Goal: Task Accomplishment & Management: Complete application form

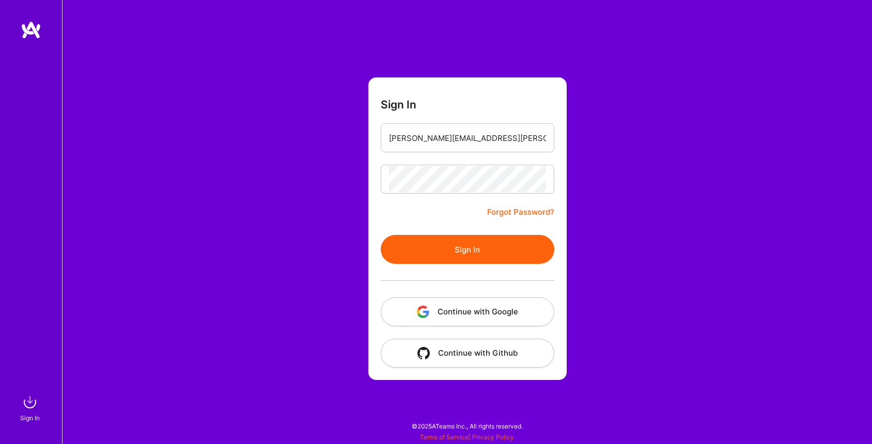
click at [461, 253] on button "Sign In" at bounding box center [468, 249] width 174 height 29
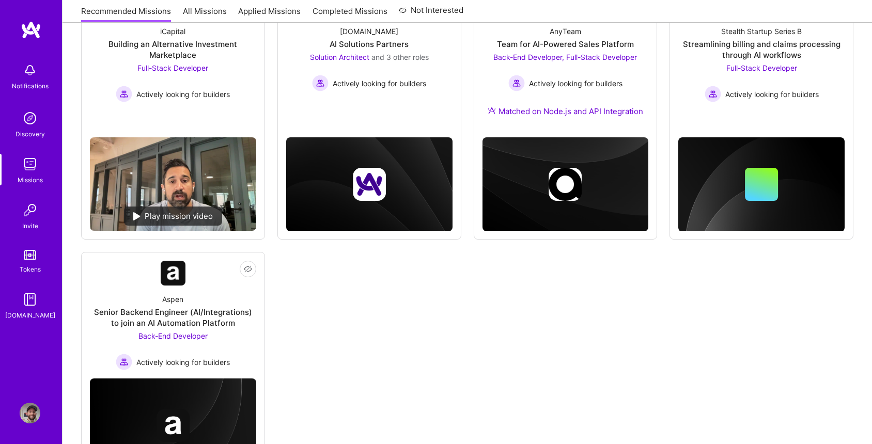
scroll to position [189, 0]
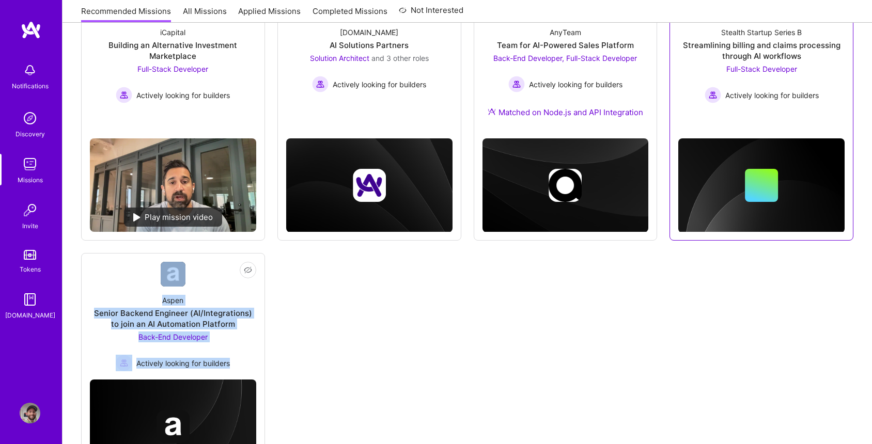
click at [764, 47] on div "Streamlining billing and claims processing through AI workflows" at bounding box center [761, 51] width 166 height 22
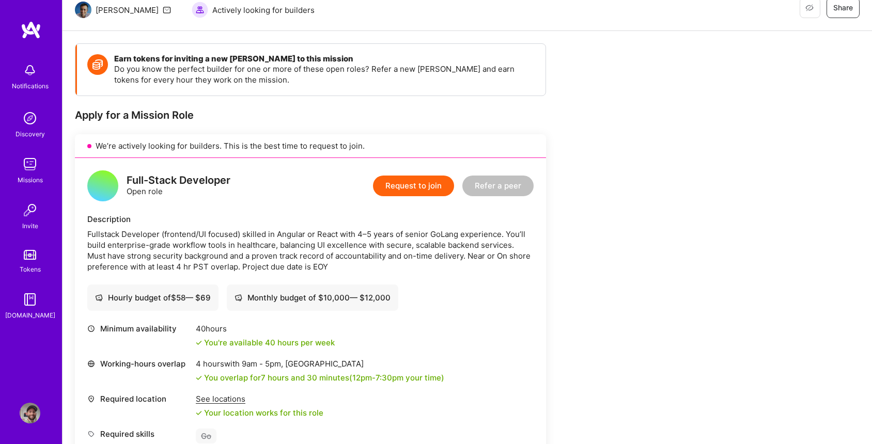
scroll to position [158, 0]
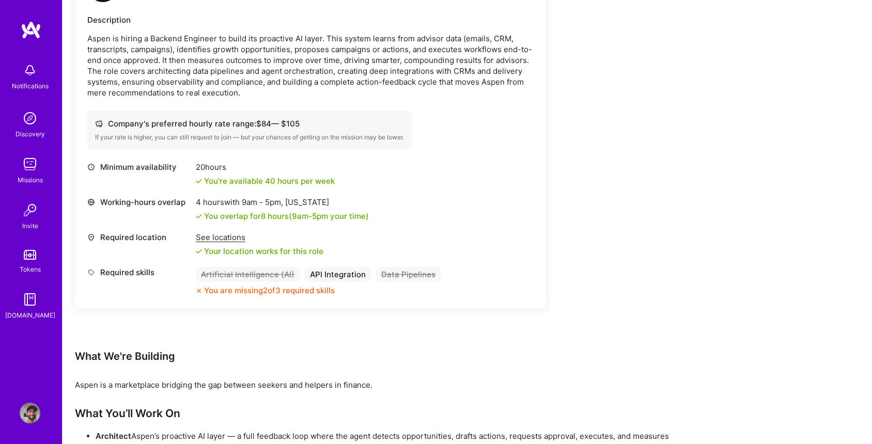
scroll to position [200, 0]
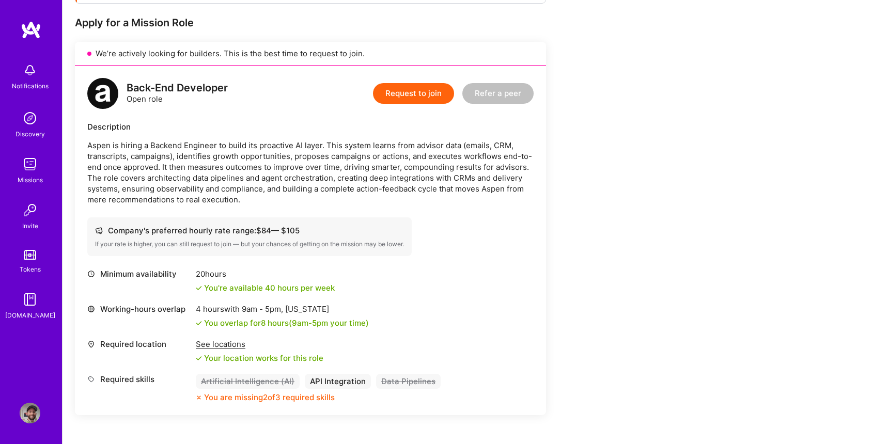
click at [150, 195] on p "Aspen is hiring a Backend Engineer to build its proactive AI layer. This system…" at bounding box center [310, 172] width 446 height 65
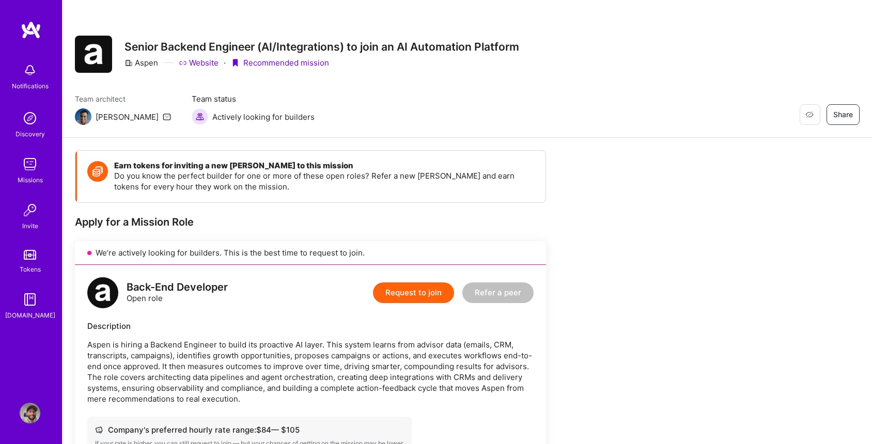
scroll to position [0, 0]
click at [412, 293] on button "Request to join" at bounding box center [413, 293] width 81 height 21
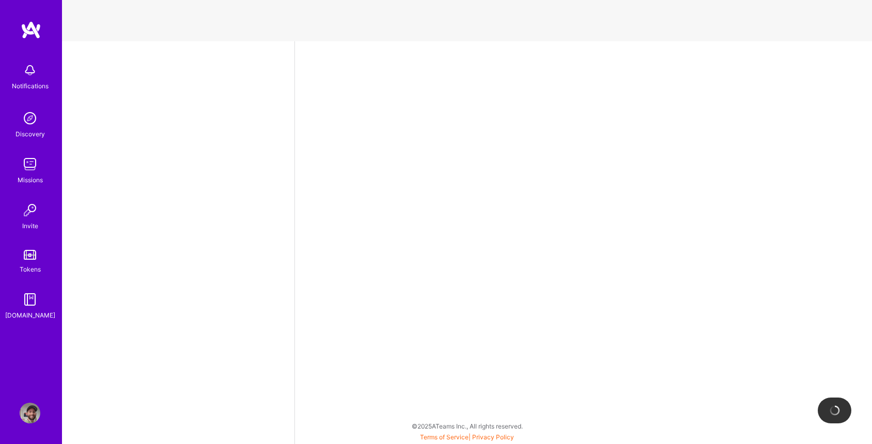
select select "US"
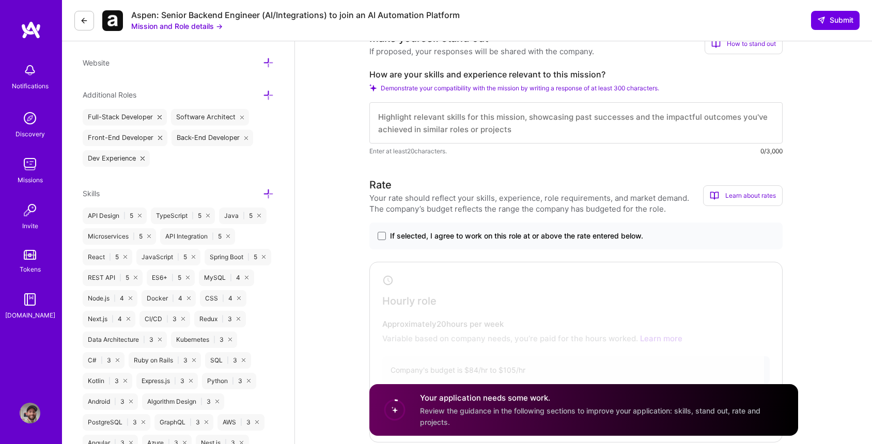
scroll to position [324, 0]
click at [381, 232] on span at bounding box center [382, 235] width 8 height 8
click at [0, 0] on input "If selected, I agree to work on this role at or above the rate entered below." at bounding box center [0, 0] width 0 height 0
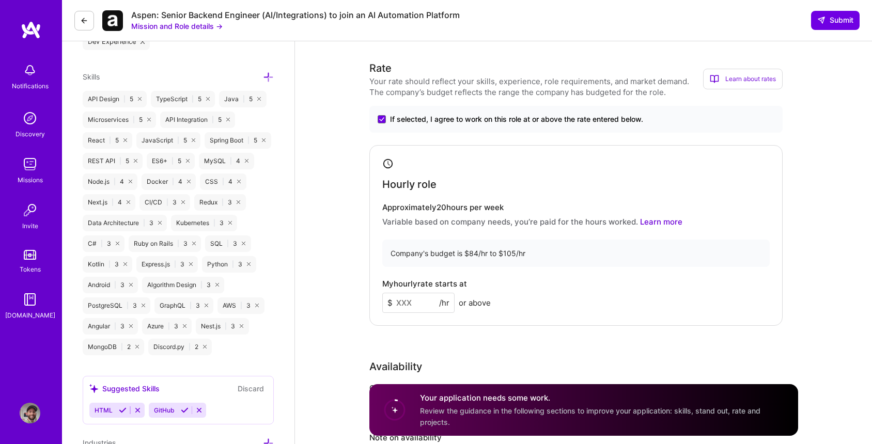
scroll to position [463, 0]
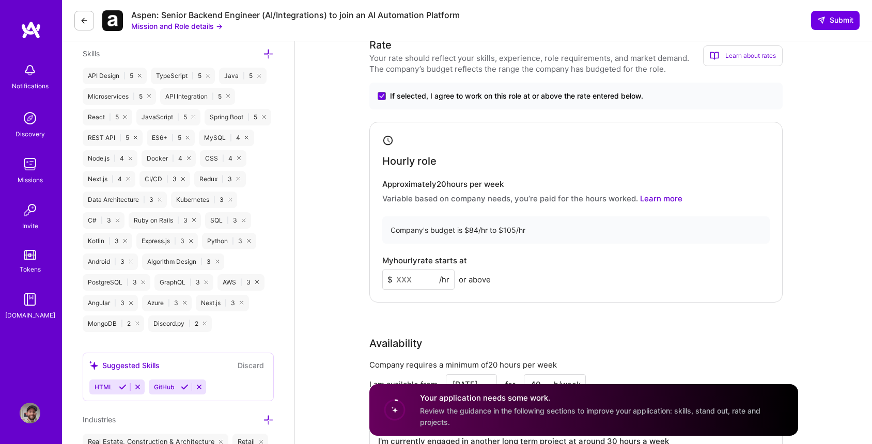
drag, startPoint x: 417, startPoint y: 277, endPoint x: 371, endPoint y: 276, distance: 46.5
click at [371, 276] on div "Hourly role Approximately 20 hours per week Variable based on company needs, yo…" at bounding box center [575, 212] width 413 height 181
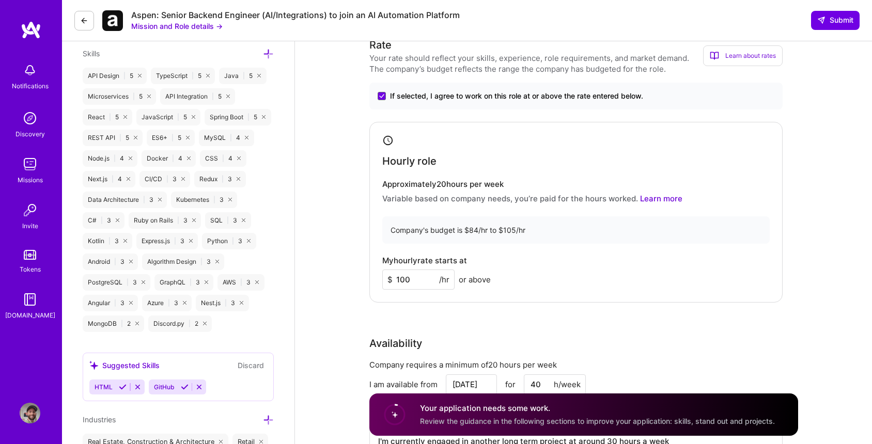
type input "100"
click at [354, 213] on div "Back-End Developer role description Aspen is hiring a Backend Engineer to build…" at bounding box center [583, 418] width 577 height 1679
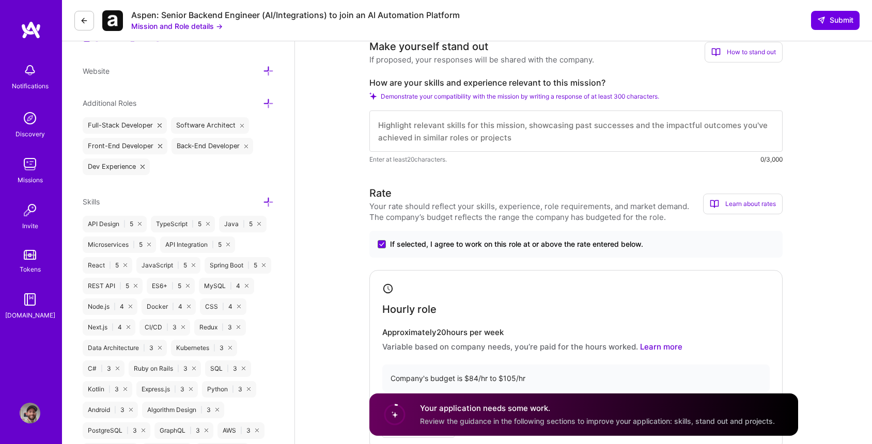
scroll to position [314, 0]
click at [535, 124] on textarea at bounding box center [575, 132] width 413 height 41
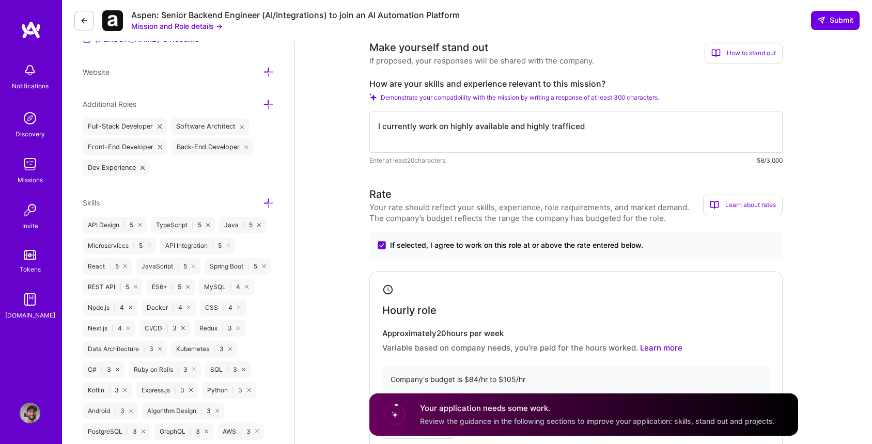
click at [563, 126] on textarea "I currently work on highly available and highly trafficed" at bounding box center [575, 132] width 413 height 41
paste textarea "k"
click at [682, 127] on textarea "I currently work on highly available and highly trafficked applications (hundre…" at bounding box center [575, 132] width 413 height 41
drag, startPoint x: 682, startPoint y: 127, endPoint x: 637, endPoint y: 126, distance: 44.4
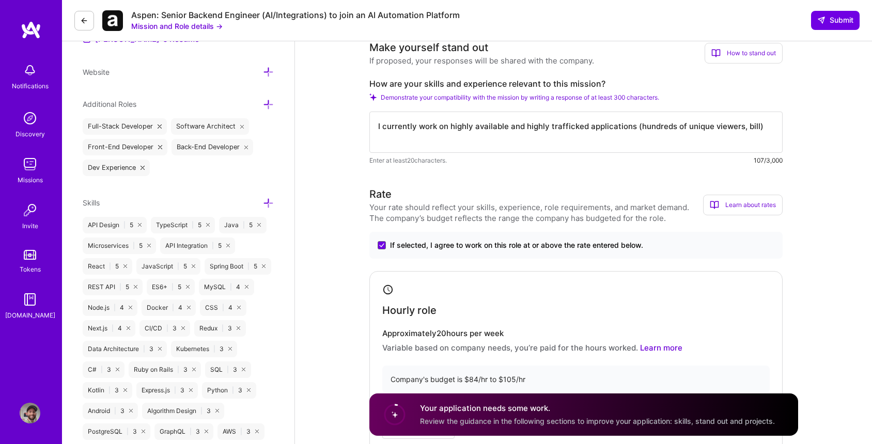
click at [637, 126] on textarea "I currently work on highly available and highly trafficked applications (hundre…" at bounding box center [575, 132] width 413 height 41
click at [422, 139] on textarea "I currently work on highly available and highly trafficked applications (multip…" at bounding box center [575, 132] width 413 height 41
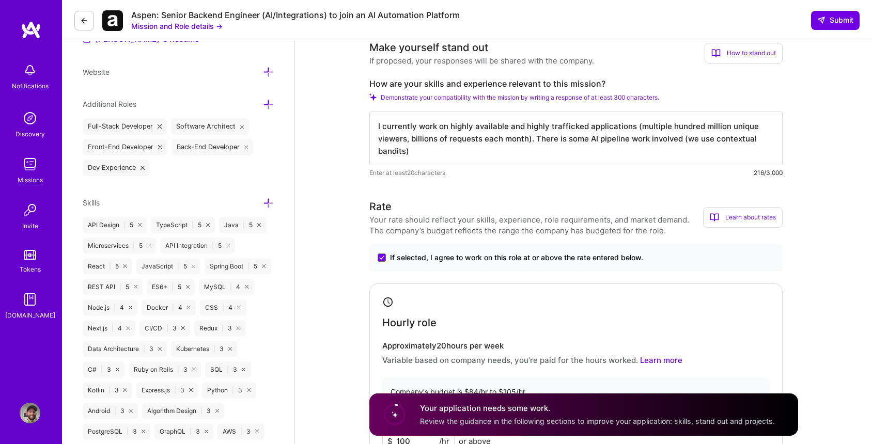
click at [714, 139] on textarea "I currently work on highly available and highly trafficked applications (multip…" at bounding box center [575, 139] width 413 height 54
drag, startPoint x: 714, startPoint y: 139, endPoint x: 406, endPoint y: 154, distance: 308.7
click at [406, 154] on textarea "I currently work on highly available and highly trafficked applications (multip…" at bounding box center [575, 139] width 413 height 54
click at [499, 154] on textarea "I currently work on highly available and highly trafficked applications (multip…" at bounding box center [575, 139] width 413 height 54
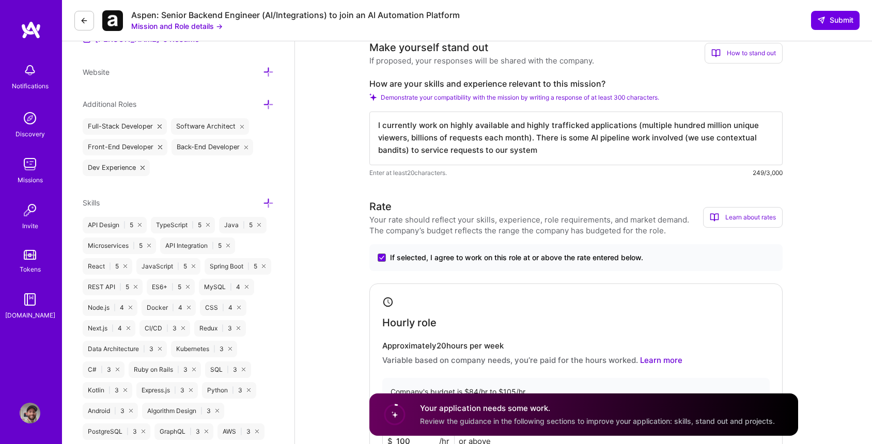
click at [466, 148] on textarea "I currently work on highly available and highly trafficked applications (multip…" at bounding box center [575, 139] width 413 height 54
drag, startPoint x: 550, startPoint y: 149, endPoint x: 482, endPoint y: 151, distance: 67.7
click at [482, 151] on textarea "I currently work on highly available and highly trafficked applications (multip…" at bounding box center [575, 139] width 413 height 54
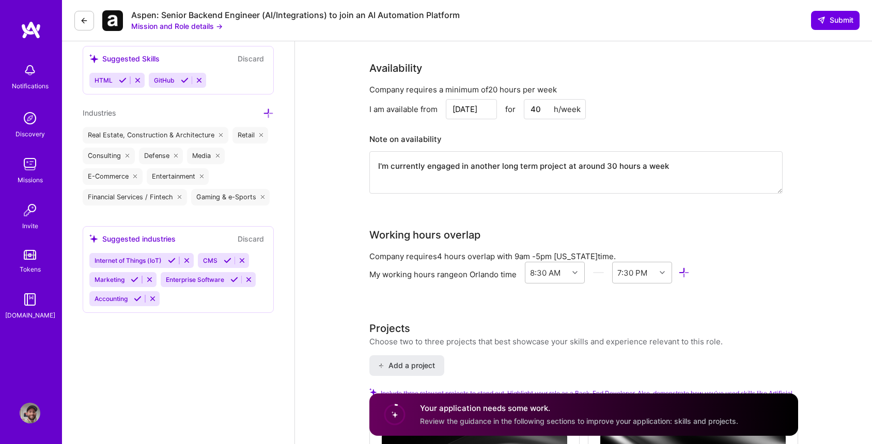
scroll to position [792, 0]
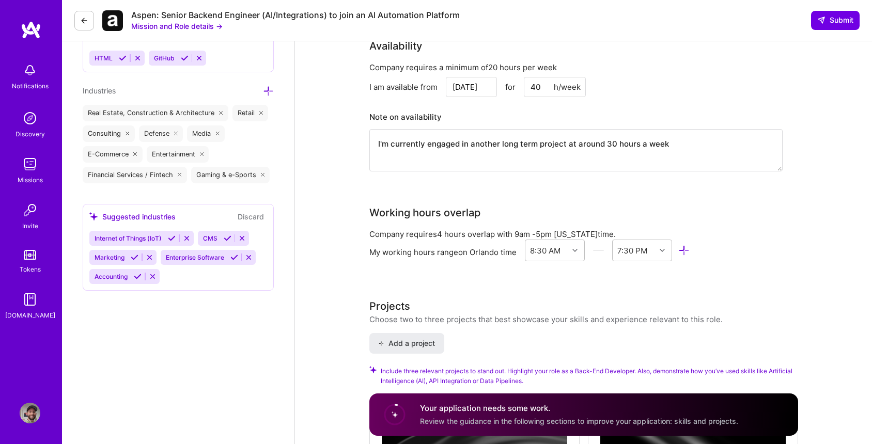
type textarea "I currently work on highly available and highly trafficked applications (multip…"
click at [535, 86] on input "40" at bounding box center [555, 87] width 62 height 20
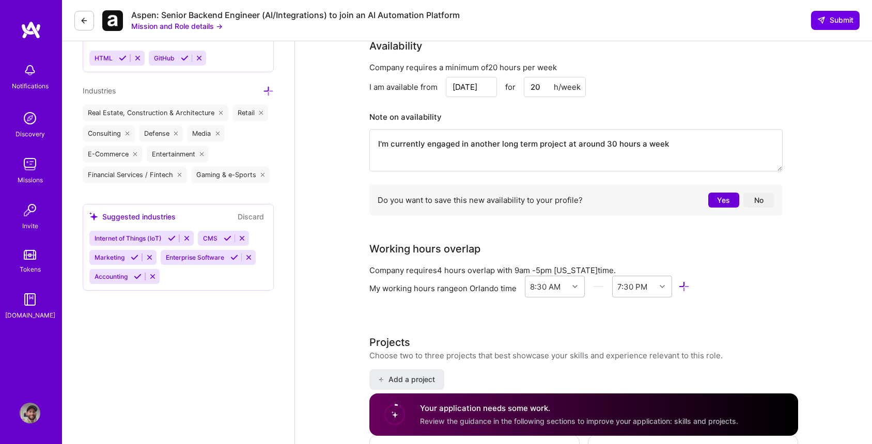
type input "20"
click at [848, 195] on div "Back-End Developer role description Aspen is hiring a Backend Engineer to build…" at bounding box center [583, 122] width 577 height 1747
click at [759, 200] on button "No" at bounding box center [758, 200] width 31 height 15
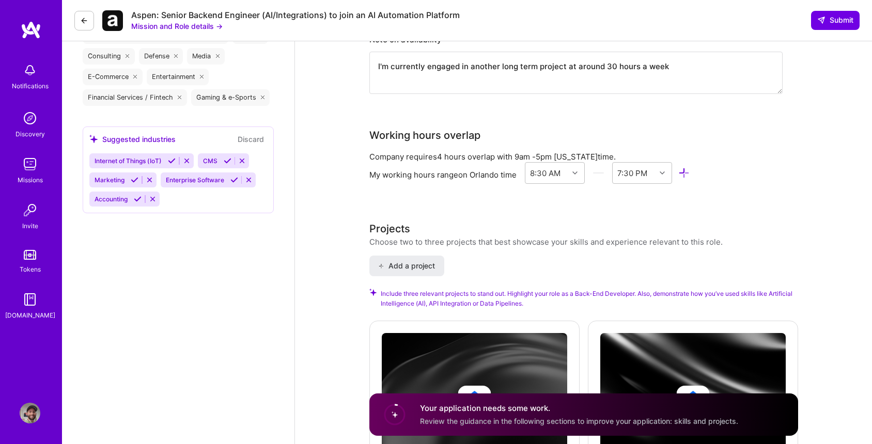
scroll to position [878, 0]
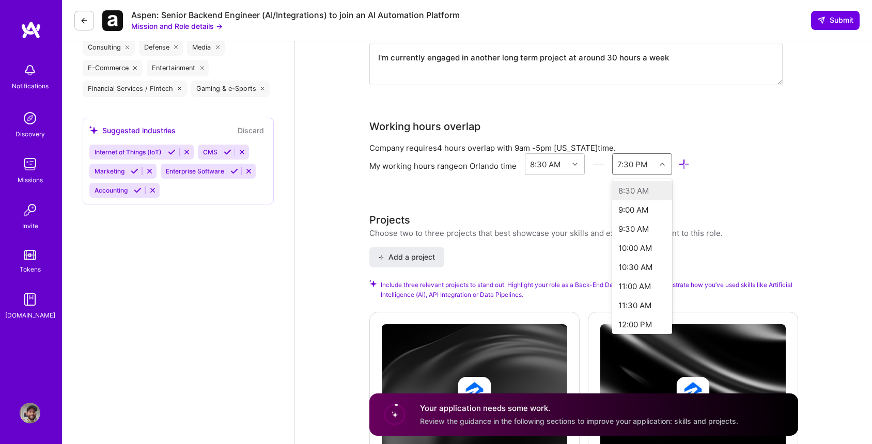
click at [634, 162] on div "7:30 PM" at bounding box center [632, 164] width 30 height 11
click at [636, 268] on div "5:00 PM" at bounding box center [642, 270] width 60 height 19
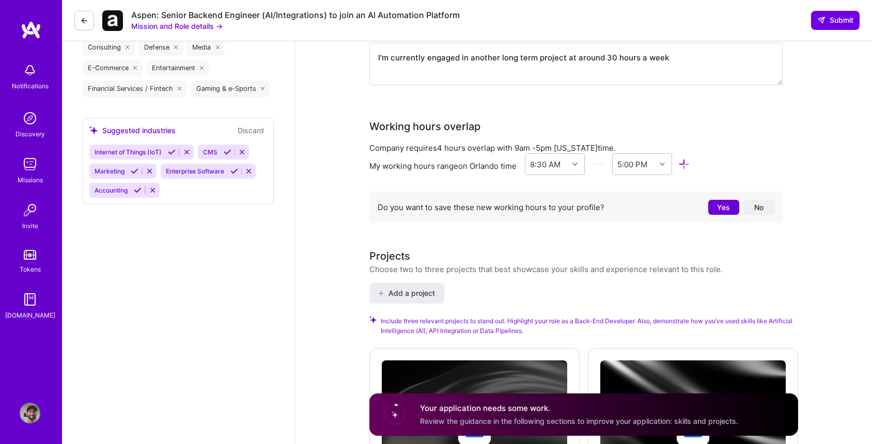
click at [759, 208] on button "No" at bounding box center [758, 207] width 31 height 15
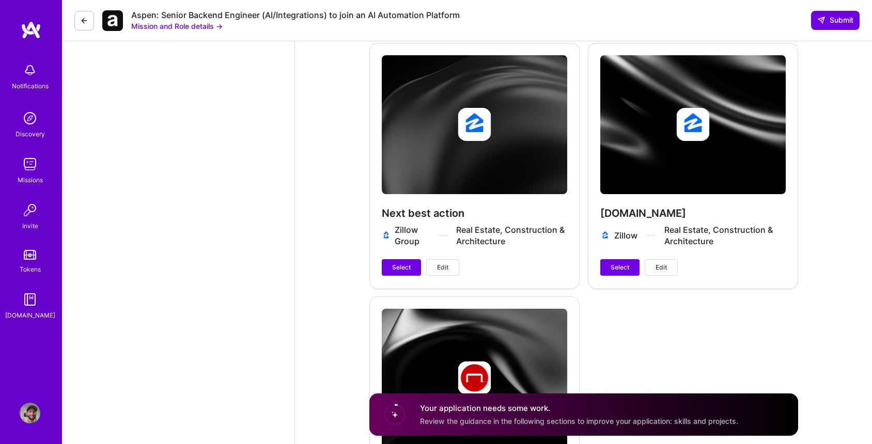
scroll to position [1149, 0]
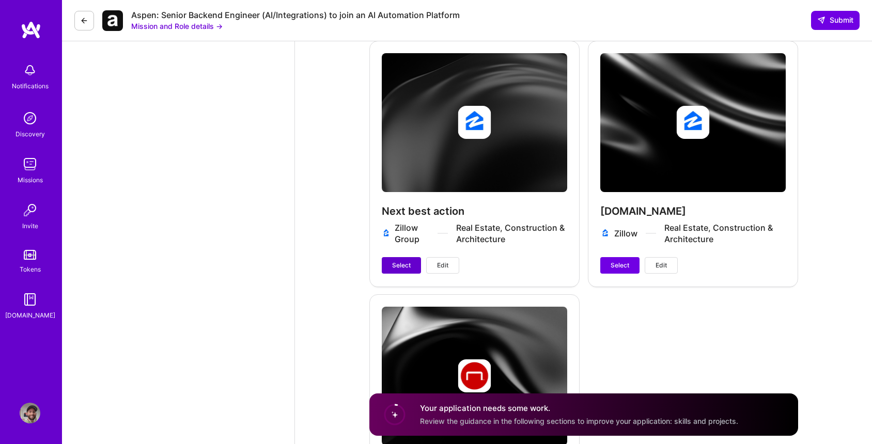
click at [403, 261] on span "Select" at bounding box center [401, 265] width 19 height 9
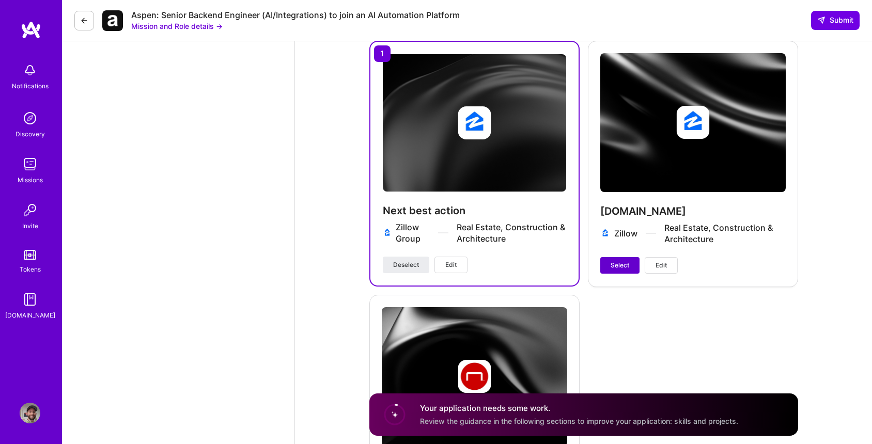
click at [620, 261] on span "Select" at bounding box center [620, 265] width 19 height 9
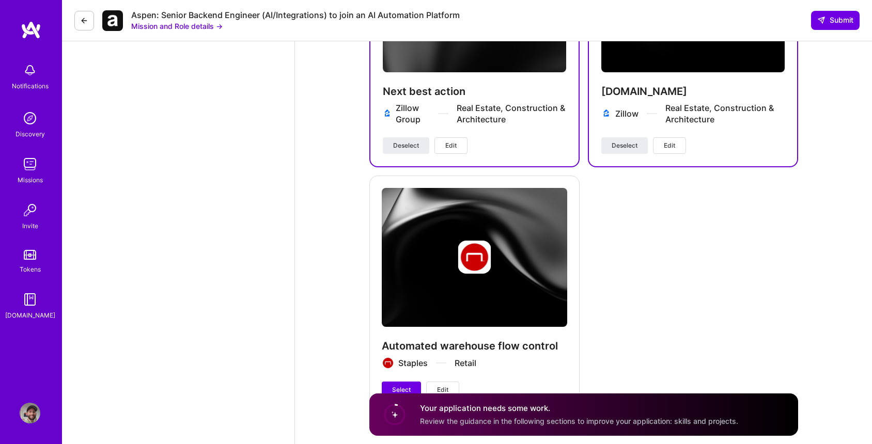
scroll to position [1308, 0]
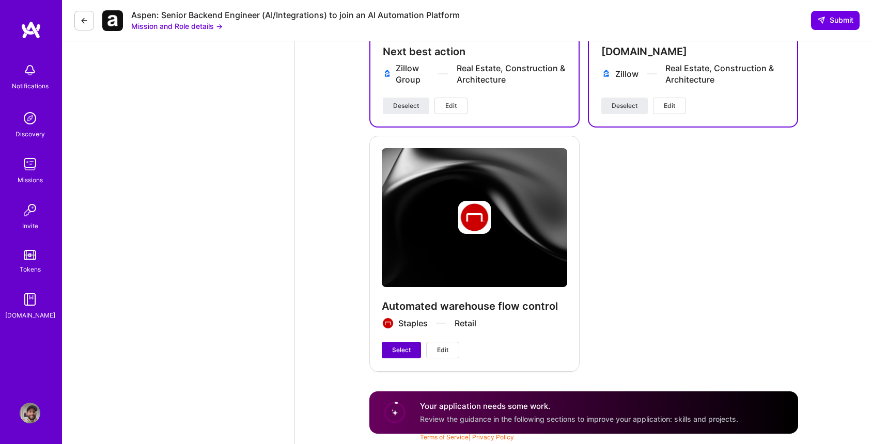
click at [401, 342] on button "Select" at bounding box center [401, 350] width 39 height 17
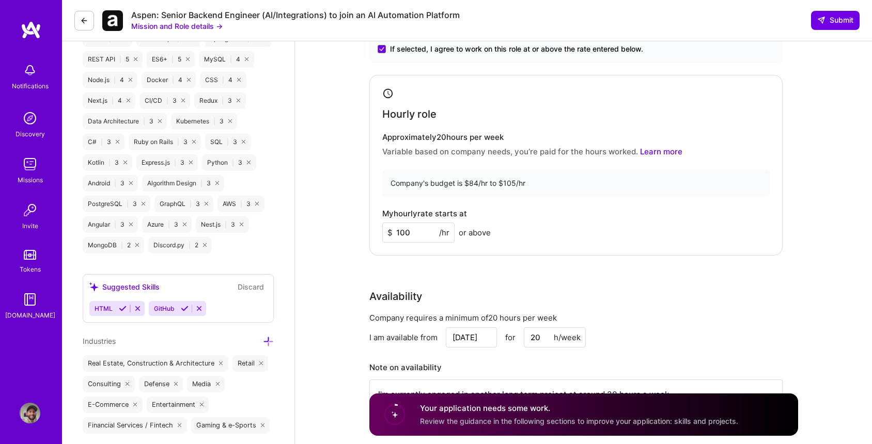
scroll to position [0, 0]
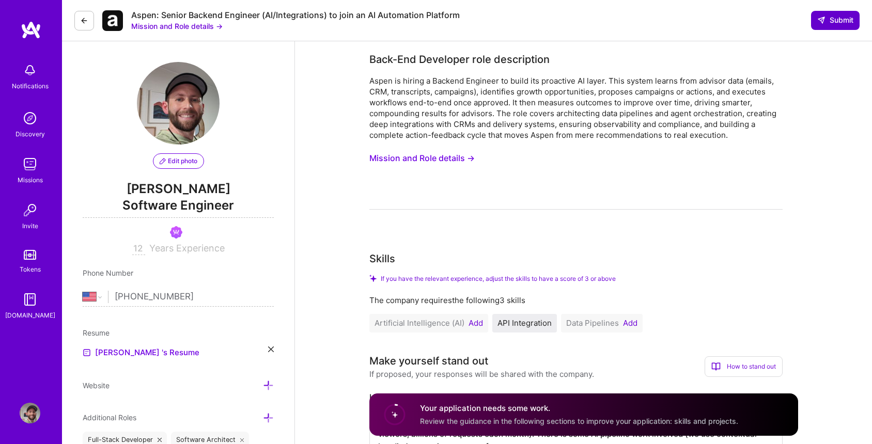
click at [840, 22] on span "Submit" at bounding box center [835, 20] width 36 height 10
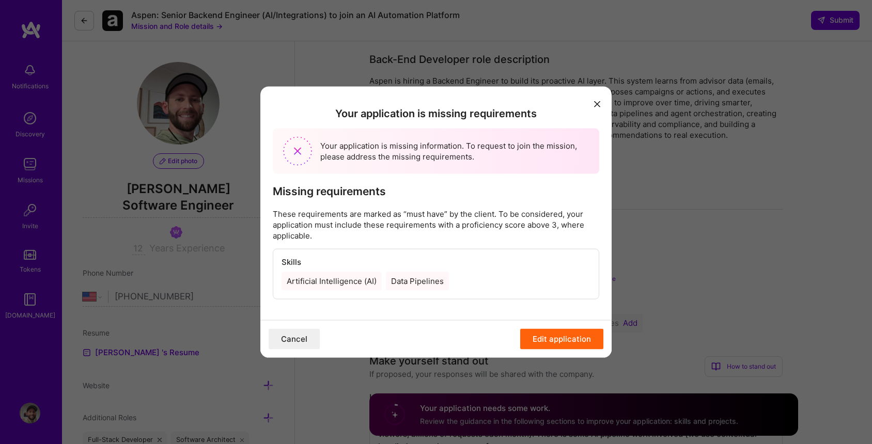
click at [563, 346] on button "Edit application" at bounding box center [561, 339] width 83 height 21
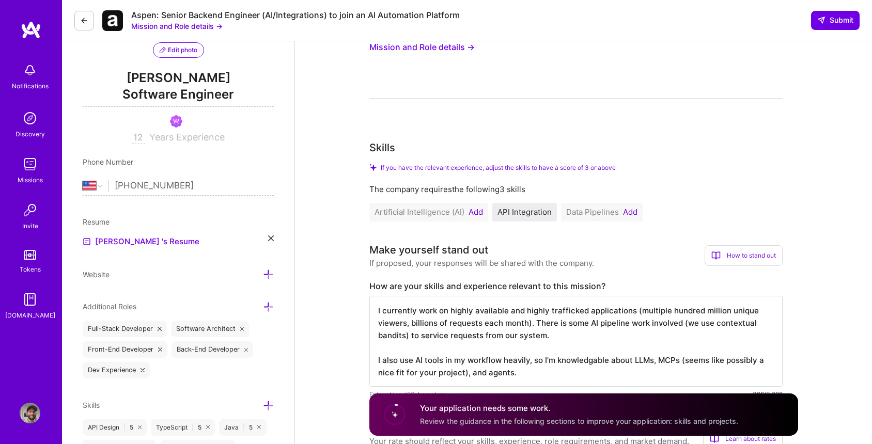
scroll to position [160, 0]
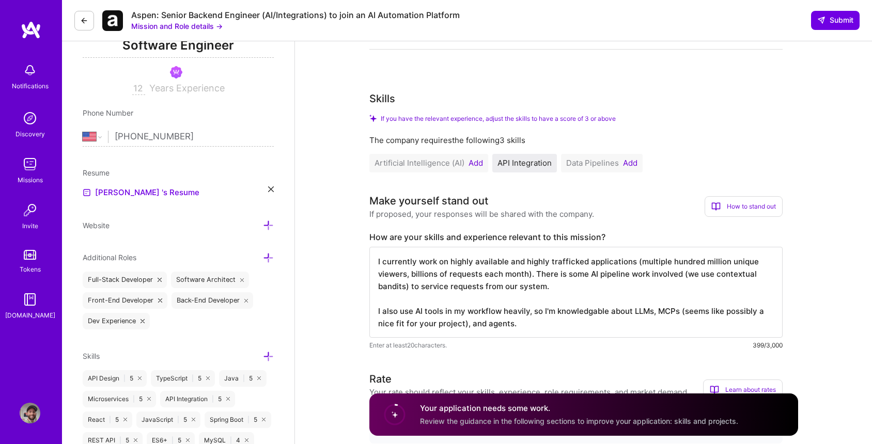
click at [478, 164] on button "Add" at bounding box center [475, 163] width 14 height 8
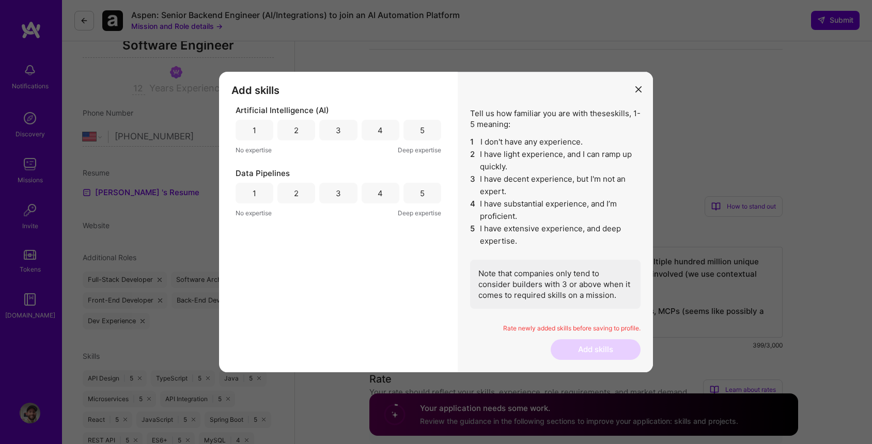
click at [334, 126] on div "3" at bounding box center [338, 130] width 38 height 21
click at [336, 193] on div "3" at bounding box center [338, 193] width 5 height 11
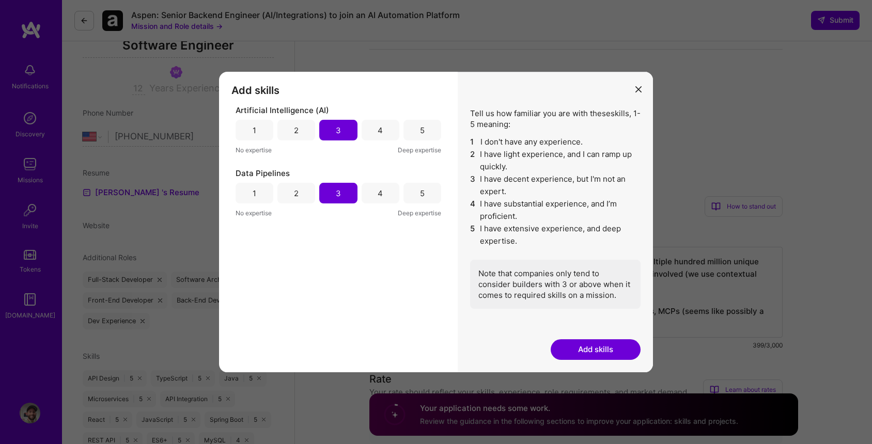
click at [571, 350] on button "Add skills" at bounding box center [596, 349] width 90 height 21
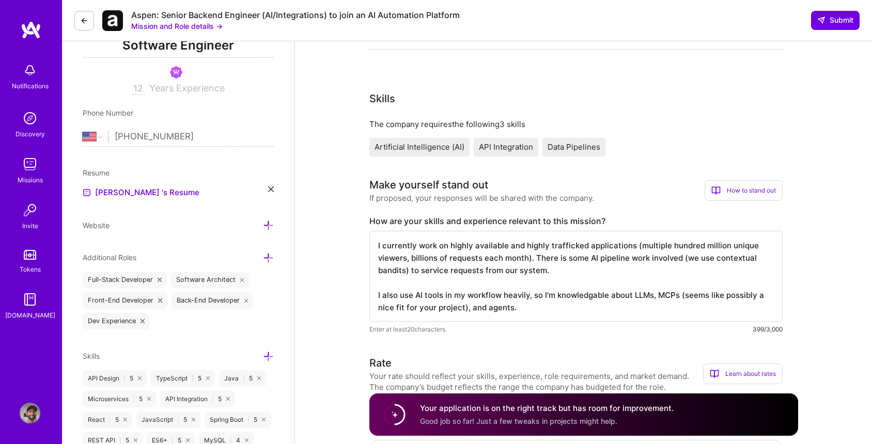
click at [511, 147] on span "API Integration" at bounding box center [506, 147] width 54 height 10
click at [838, 17] on span "Submit" at bounding box center [835, 20] width 36 height 10
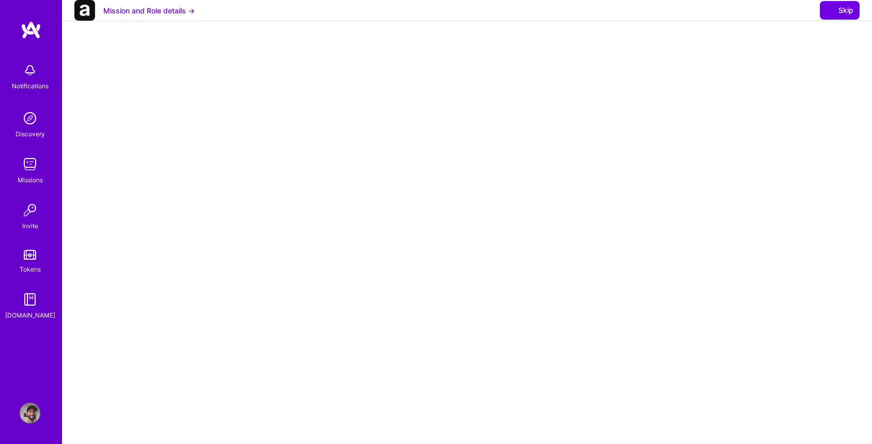
select select "US"
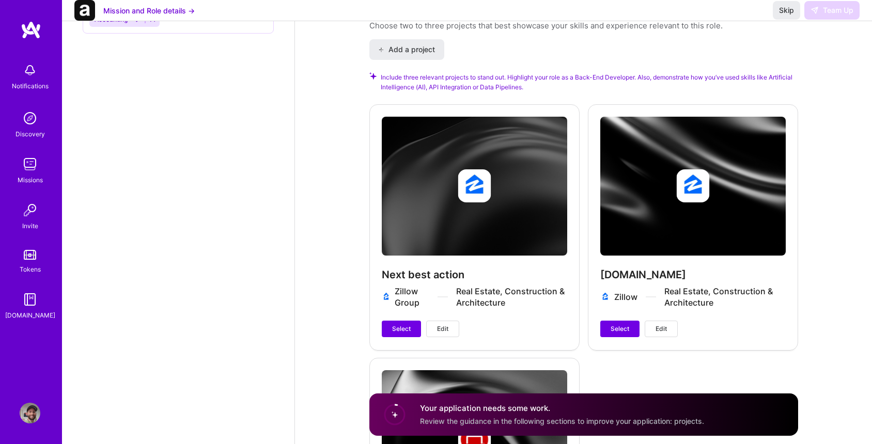
scroll to position [1084, 0]
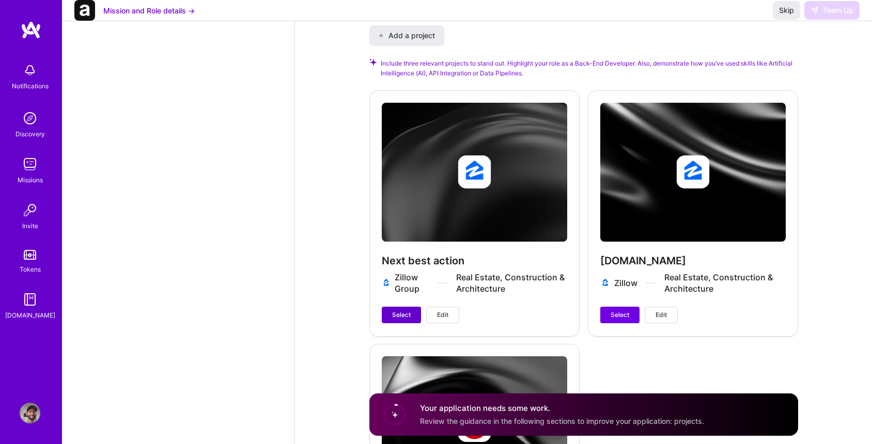
click at [394, 314] on span "Select" at bounding box center [401, 314] width 19 height 9
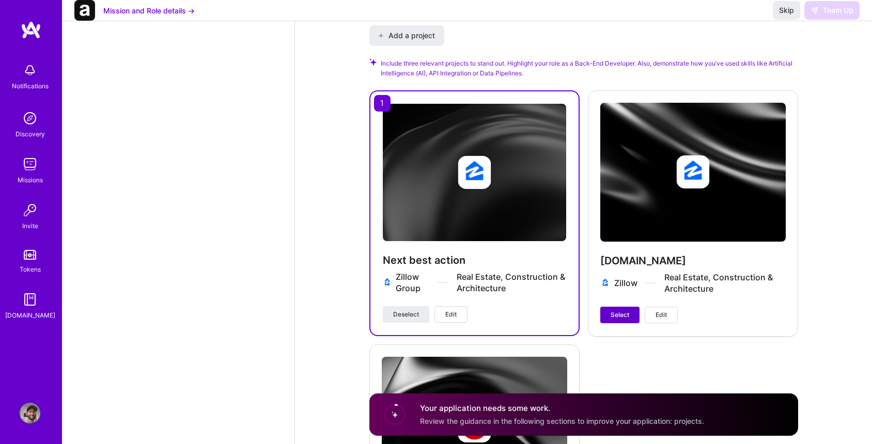
click at [615, 314] on span "Select" at bounding box center [620, 314] width 19 height 9
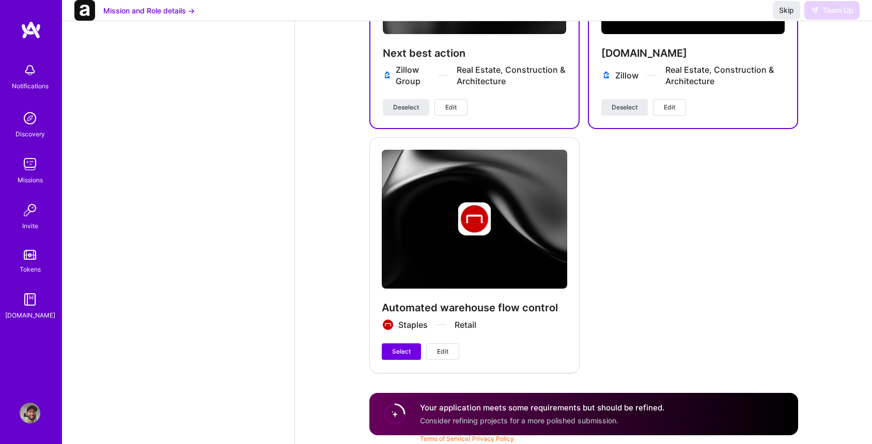
scroll to position [1292, 0]
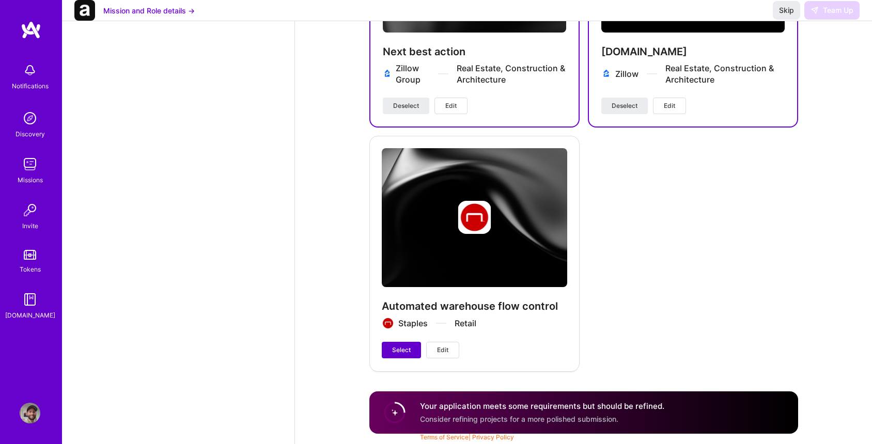
click at [401, 350] on span "Select" at bounding box center [401, 350] width 19 height 9
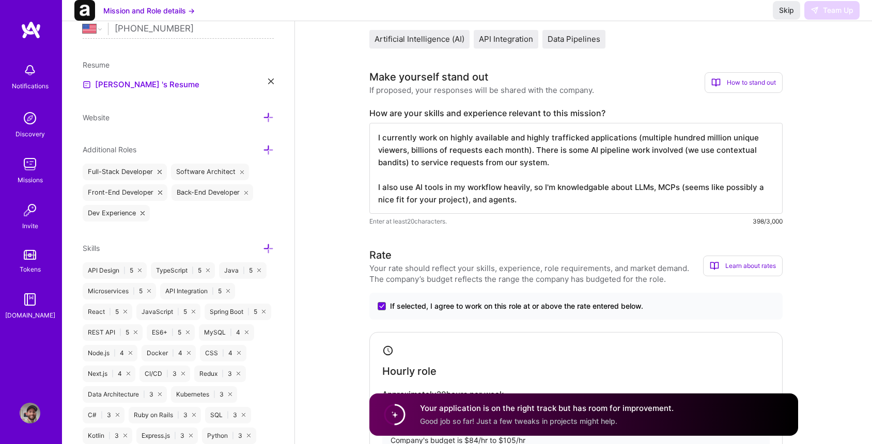
scroll to position [269, 0]
click at [554, 200] on textarea "I currently work on highly available and highly trafficked applications (multip…" at bounding box center [575, 167] width 413 height 91
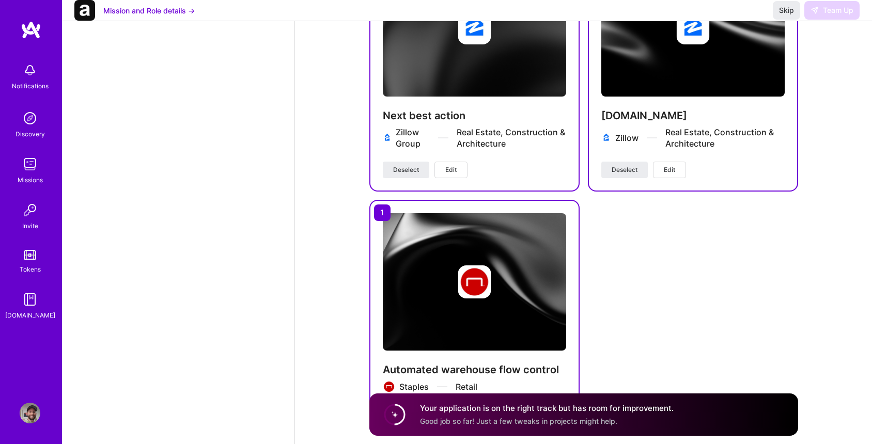
scroll to position [1293, 0]
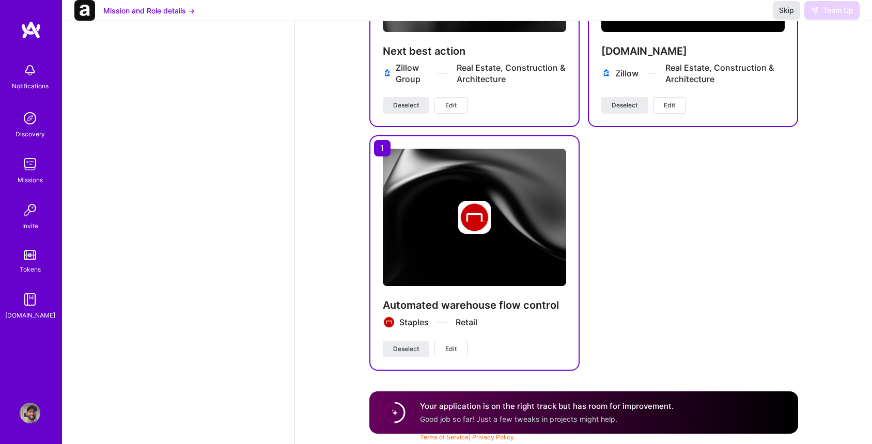
click at [789, 15] on span "Skip" at bounding box center [786, 10] width 15 height 10
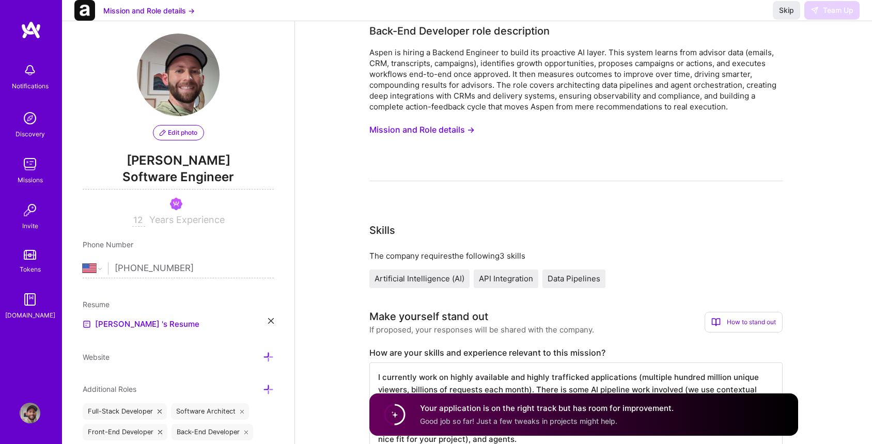
scroll to position [0, 0]
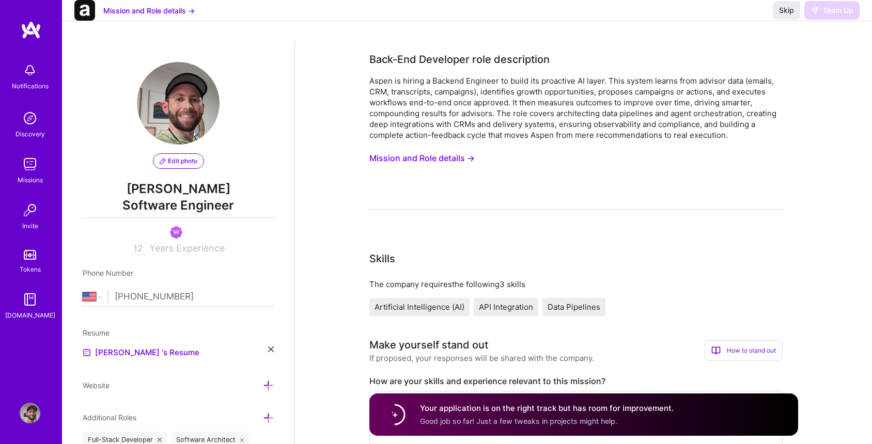
click at [23, 171] on img at bounding box center [30, 164] width 21 height 21
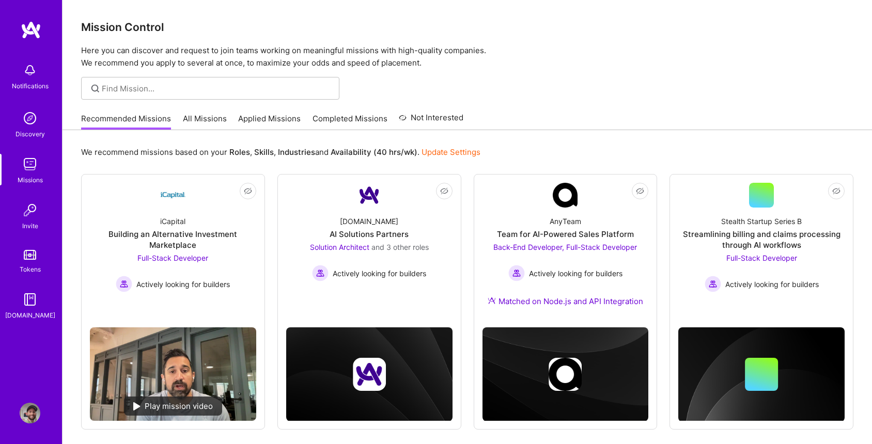
scroll to position [41, 0]
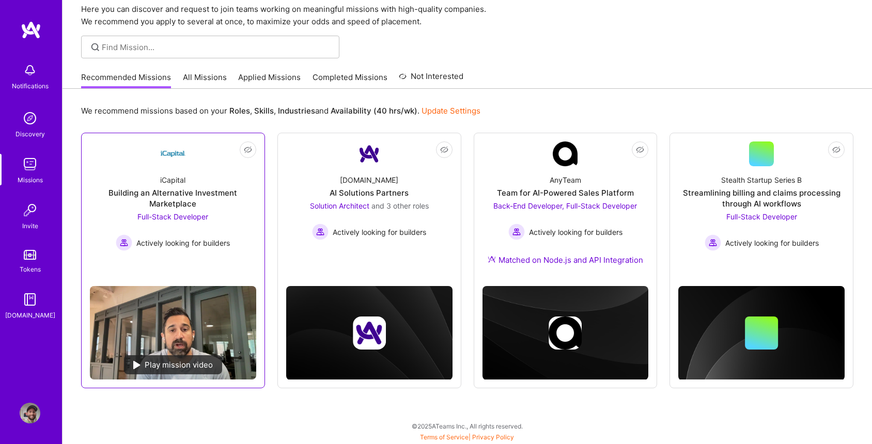
click at [204, 192] on div "Building an Alternative Investment Marketplace" at bounding box center [173, 198] width 166 height 22
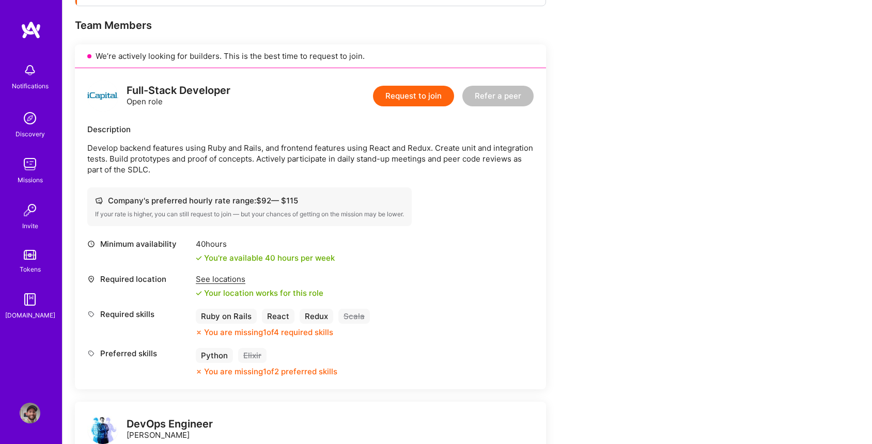
scroll to position [200, 0]
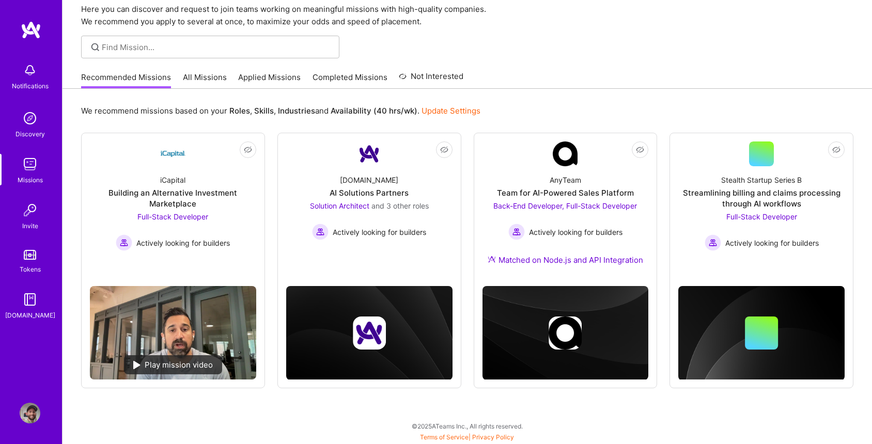
scroll to position [41, 0]
